Goal: Task Accomplishment & Management: Use online tool/utility

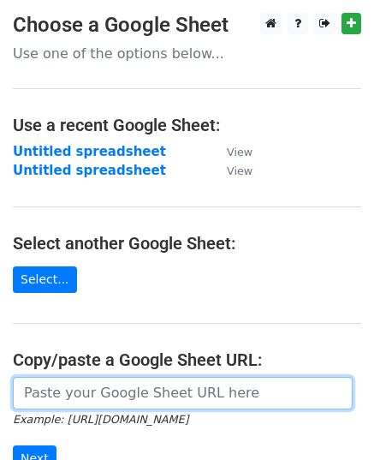
click at [109, 388] on input "url" at bounding box center [183, 393] width 340 height 33
paste input "[URL][DOMAIN_NAME]"
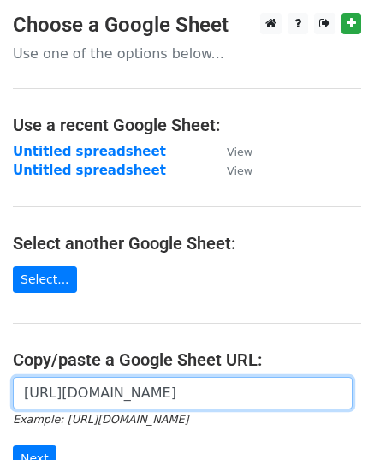
scroll to position [0, 426]
type input "[URL][DOMAIN_NAME]"
click at [13, 445] on input "Next" at bounding box center [35, 458] width 44 height 27
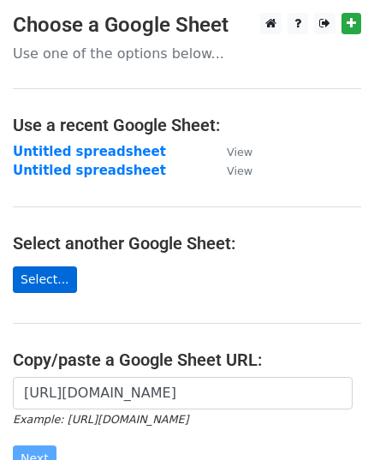
scroll to position [0, 0]
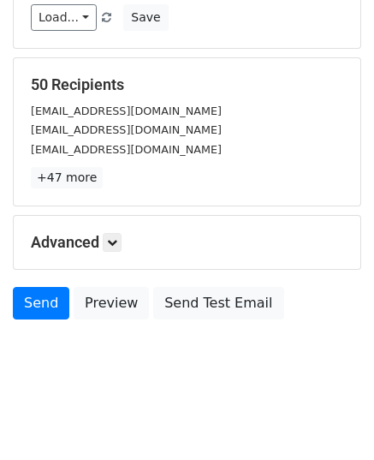
scroll to position [202, 0]
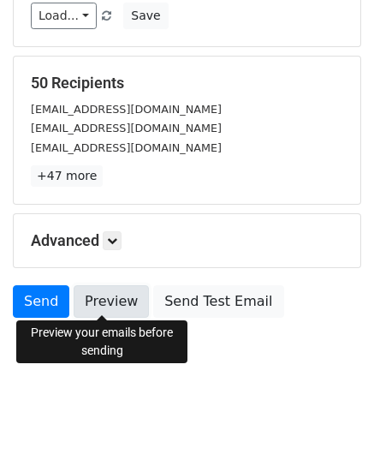
click at [89, 312] on link "Preview" at bounding box center [111, 301] width 75 height 33
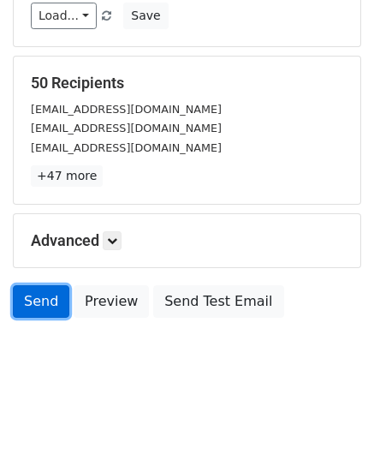
click at [36, 290] on link "Send" at bounding box center [41, 301] width 56 height 33
